Goal: Browse casually: Explore the website without a specific task or goal

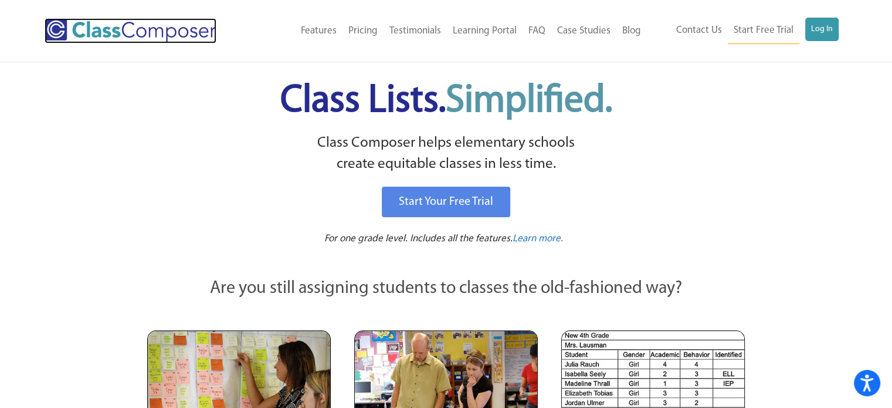
click at [49, 32] on img at bounding box center [131, 30] width 172 height 25
drag, startPoint x: 224, startPoint y: 26, endPoint x: 99, endPoint y: 29, distance: 125.0
click at [99, 29] on div at bounding box center [141, 30] width 192 height 25
drag, startPoint x: 701, startPoint y: 158, endPoint x: 235, endPoint y: 32, distance: 481.9
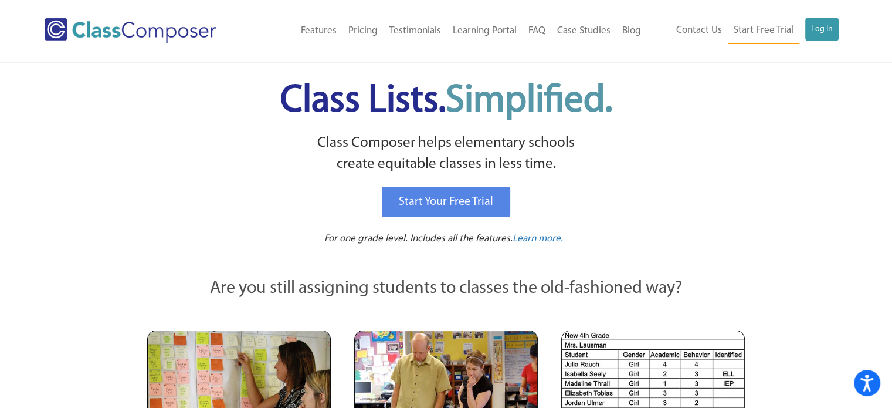
click at [235, 32] on div at bounding box center [141, 30] width 192 height 25
click at [241, 34] on div at bounding box center [145, 31] width 201 height 26
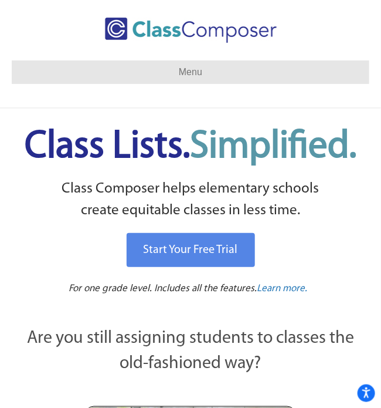
click at [317, 128] on span "Simplified." at bounding box center [273, 147] width 167 height 38
click at [312, 147] on span "Simplified." at bounding box center [273, 147] width 167 height 38
click at [295, 148] on span "Simplified." at bounding box center [273, 147] width 167 height 38
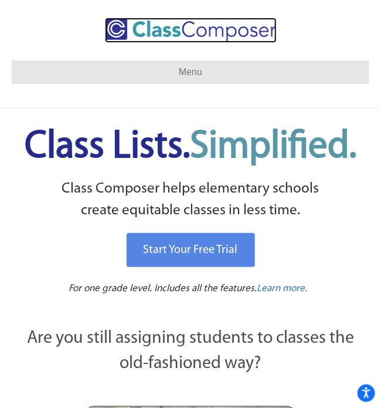
click at [243, 28] on img at bounding box center [191, 30] width 172 height 25
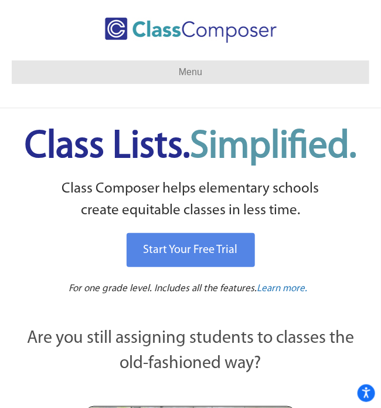
click at [326, 39] on div at bounding box center [191, 39] width 358 height 43
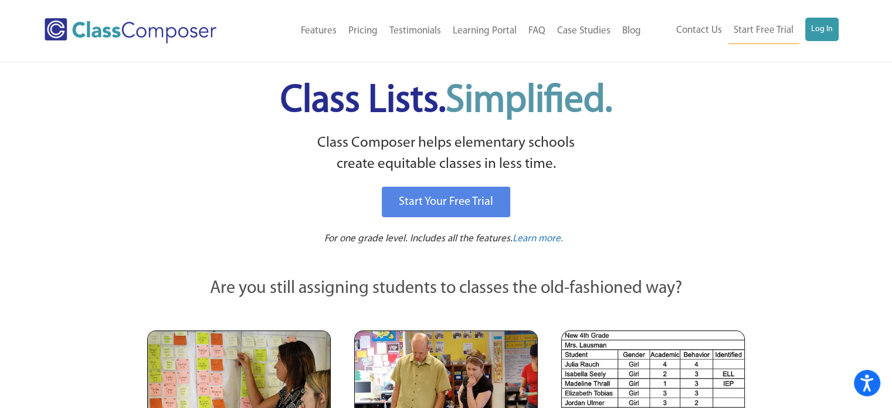
click at [275, 56] on div "Menu Home Old Features Pricing Testimonials Learning Portal FAQ Case Studies Bl…" at bounding box center [446, 31] width 803 height 62
click at [260, 48] on div "Menu Home Old Features Pricing Testimonials Learning Portal FAQ Case Studies Bl…" at bounding box center [446, 31] width 803 height 62
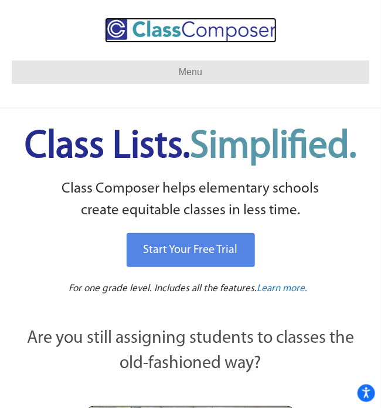
click at [266, 27] on img at bounding box center [191, 30] width 172 height 25
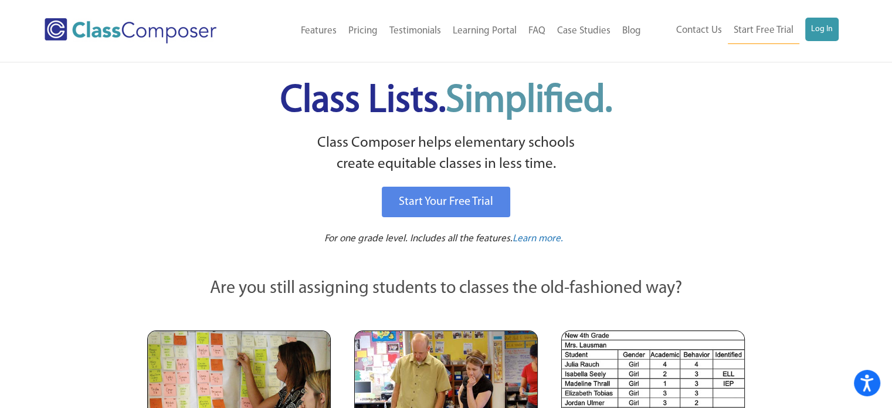
click at [243, 21] on div at bounding box center [145, 31] width 201 height 26
click at [381, 253] on div "Are you still assigning students to classes the old-fashioned way? Teachers Loo…" at bounding box center [446, 385] width 645 height 266
drag, startPoint x: 670, startPoint y: 253, endPoint x: 738, endPoint y: 302, distance: 84.0
click at [381, 302] on div "Are you still assigning students to classes the old-fashioned way?" at bounding box center [446, 292] width 598 height 32
